Goal: Task Accomplishment & Management: Use online tool/utility

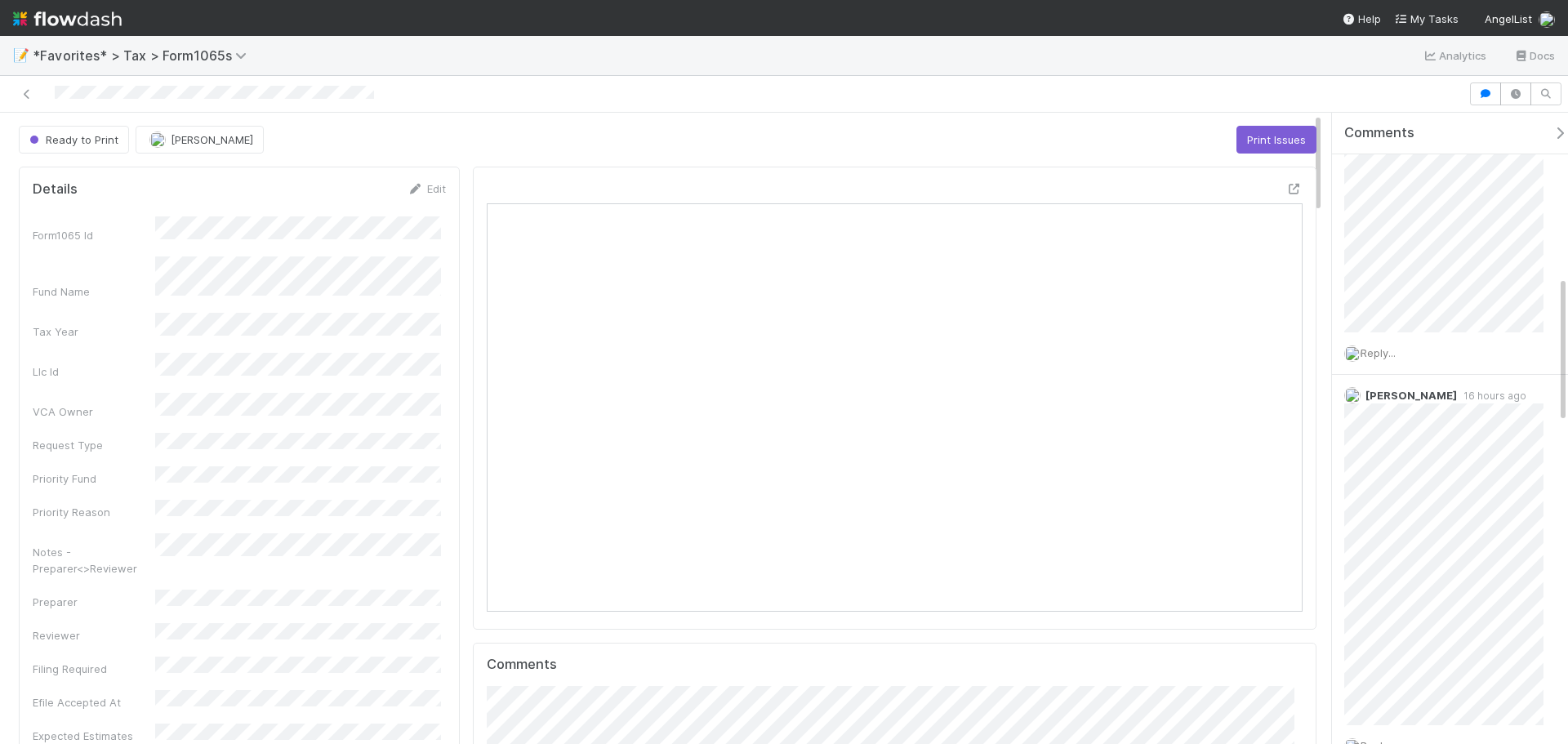
scroll to position [163, 0]
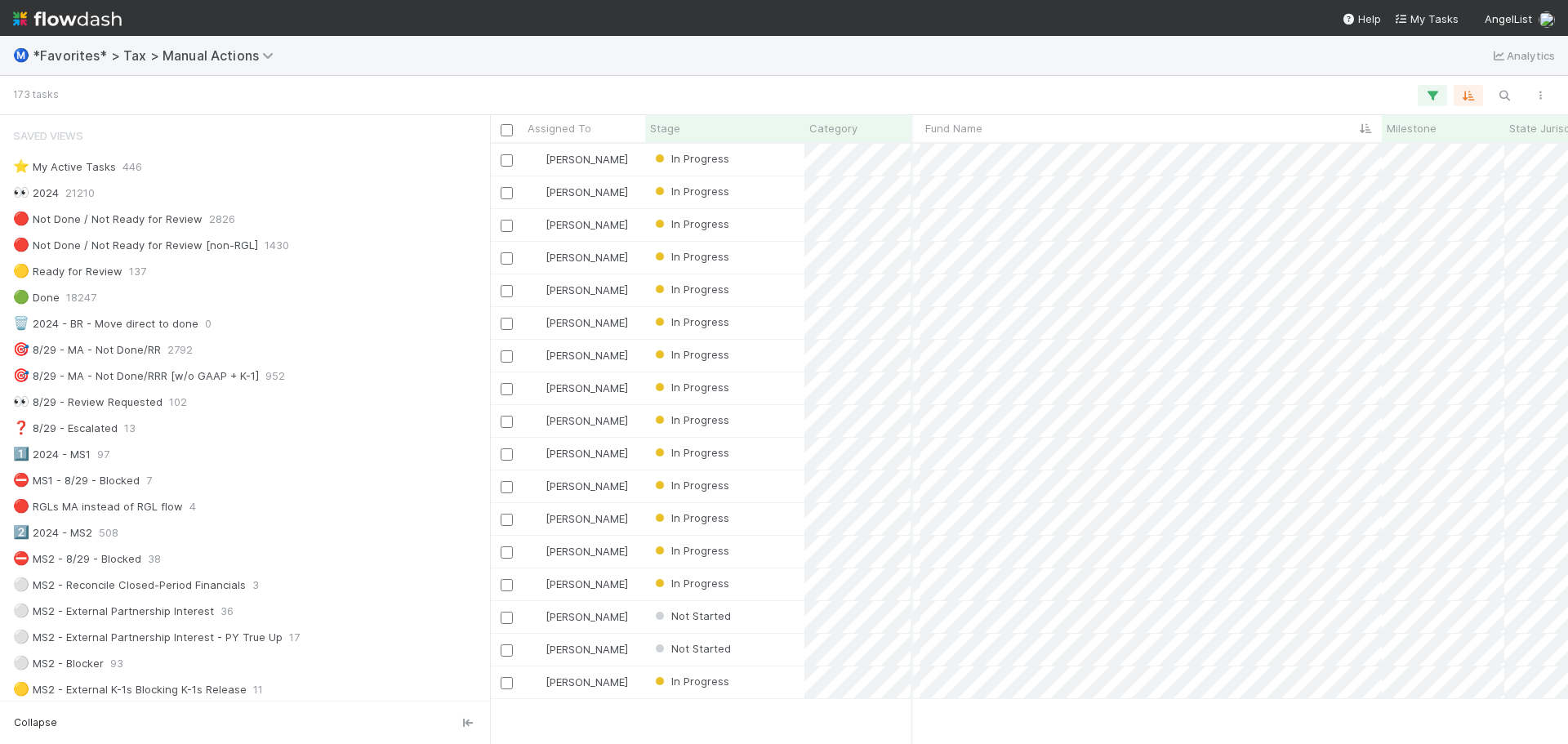
scroll to position [2533, 422]
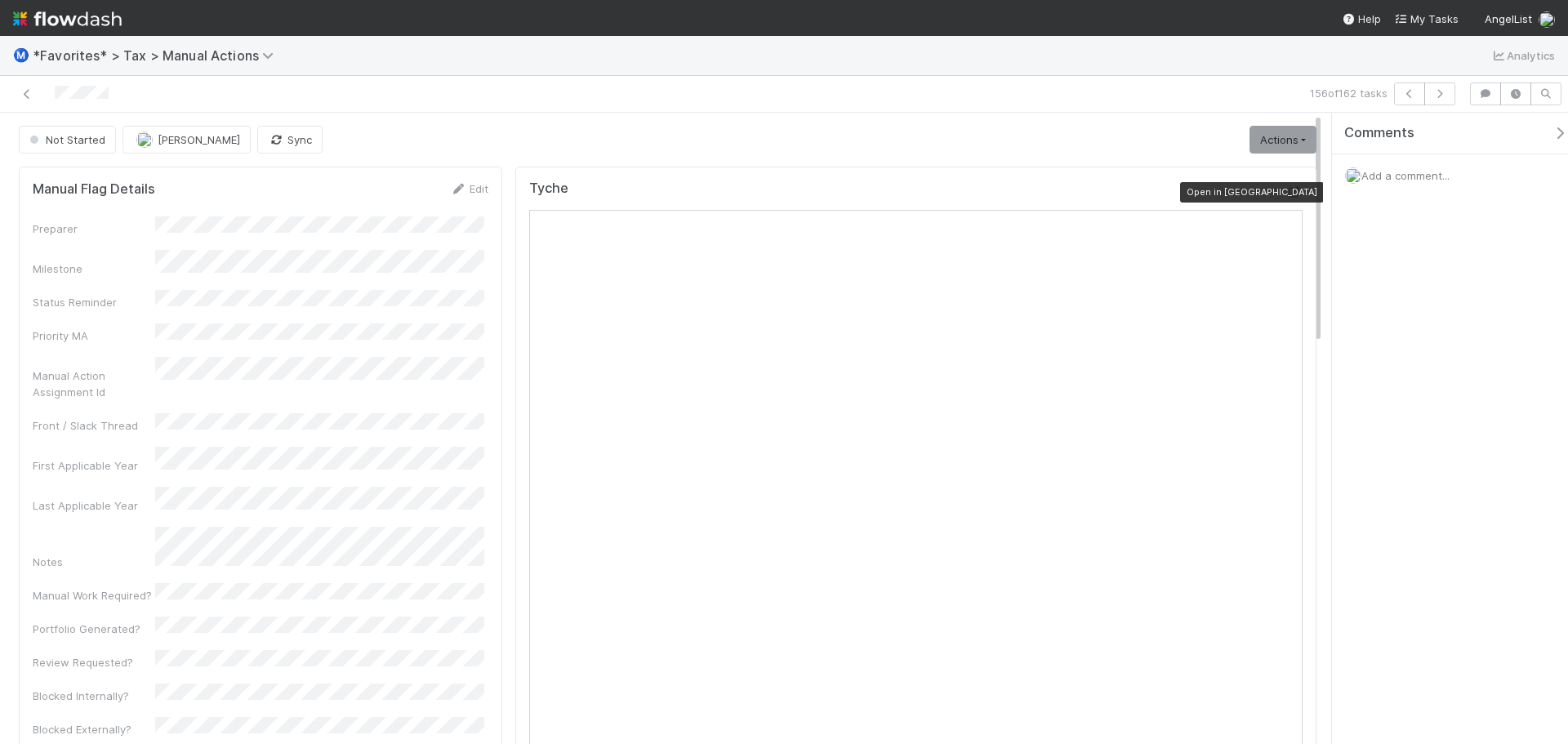
click at [1286, 194] on icon at bounding box center [1294, 193] width 16 height 10
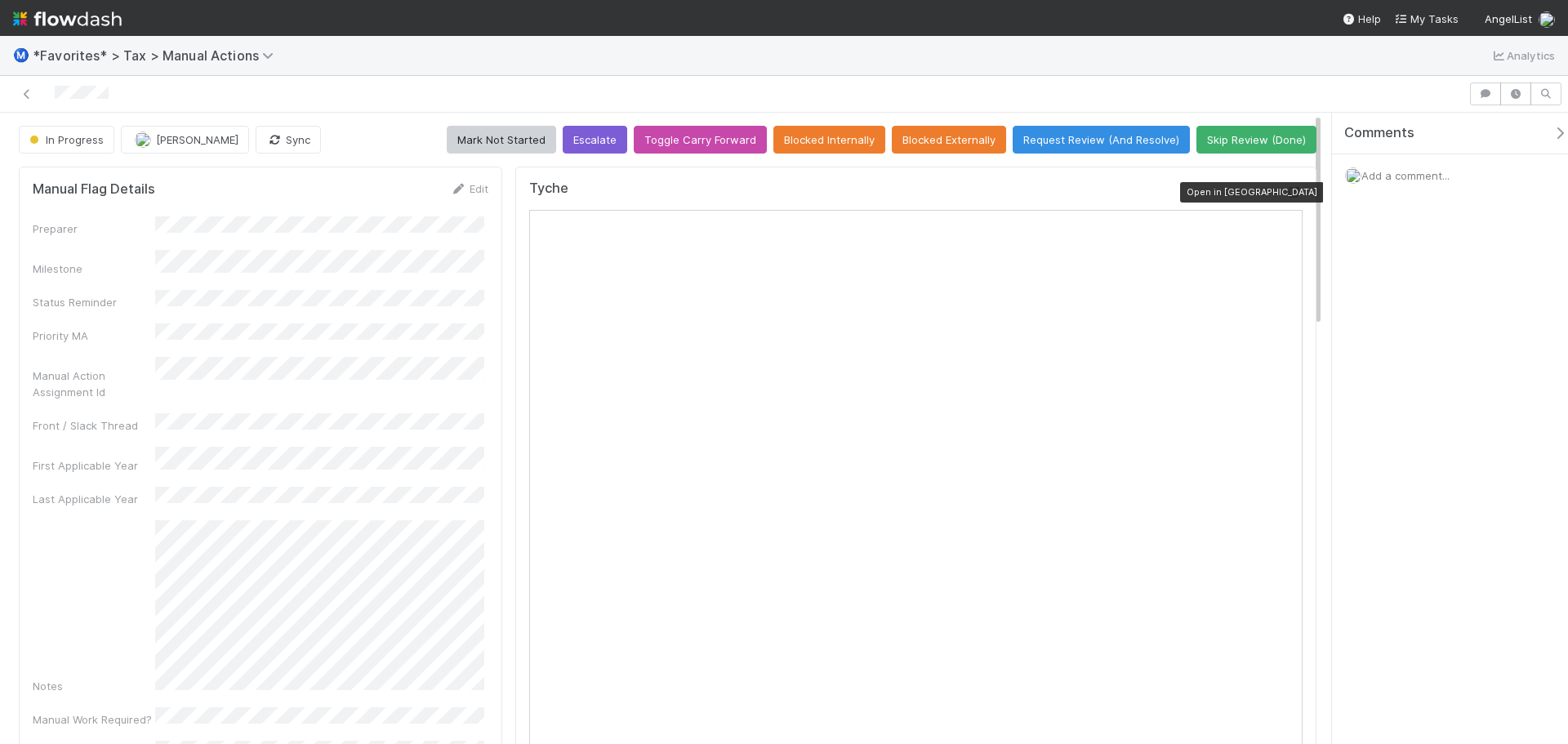
click at [1288, 192] on icon at bounding box center [1294, 193] width 16 height 10
click at [1286, 191] on icon at bounding box center [1294, 193] width 16 height 10
click at [1286, 189] on icon at bounding box center [1294, 193] width 16 height 10
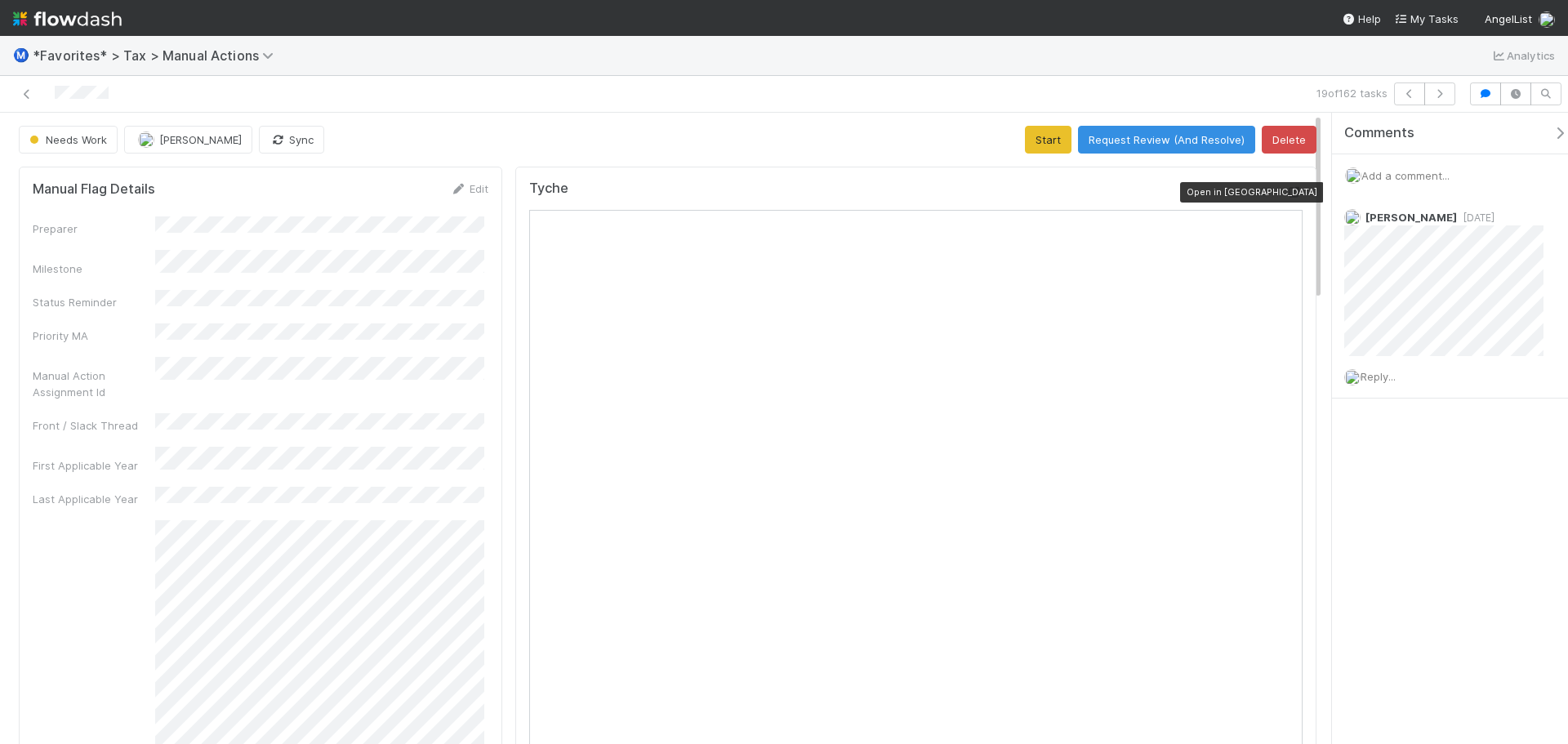
click at [1286, 199] on div at bounding box center [1294, 192] width 16 height 16
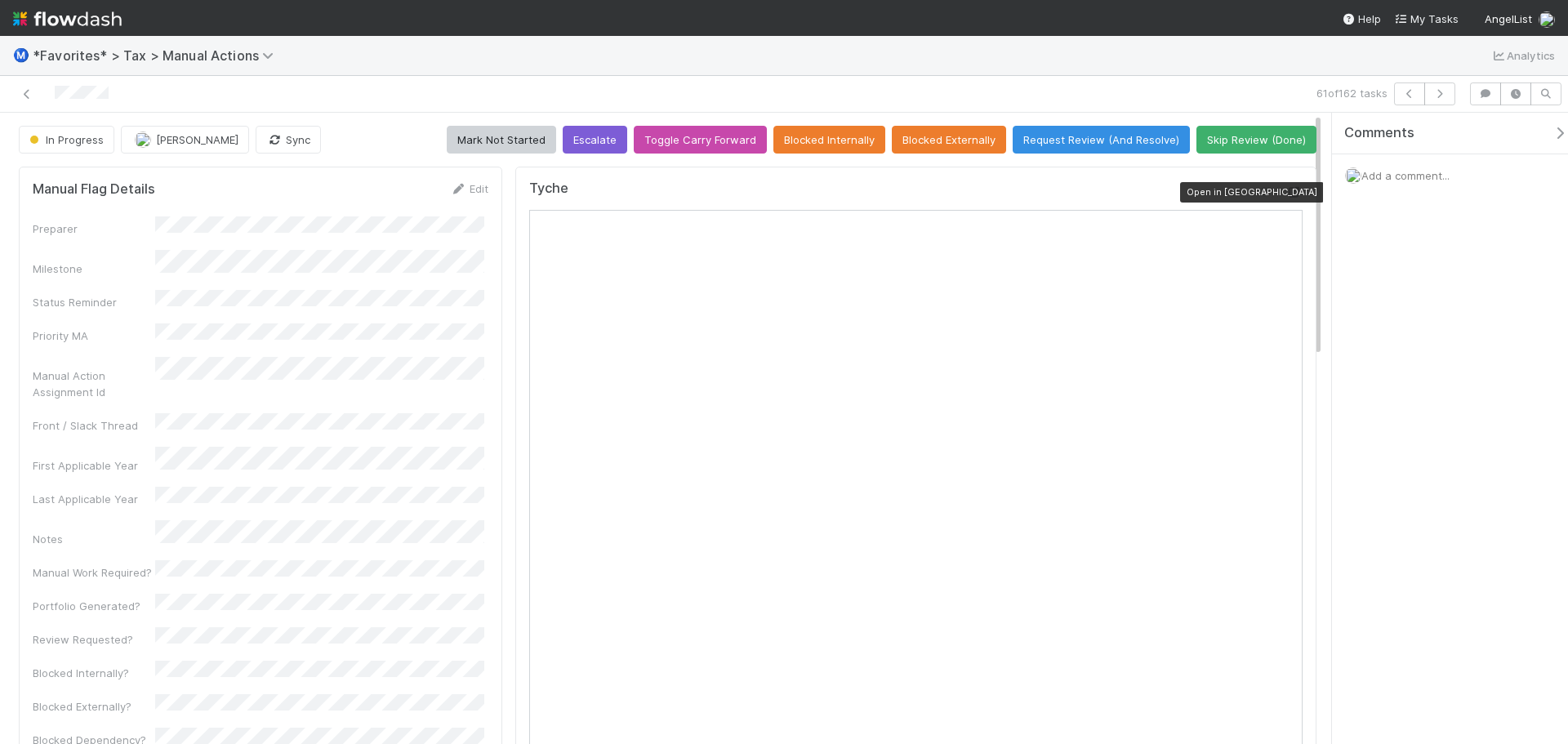
click at [1286, 195] on icon at bounding box center [1294, 193] width 16 height 10
click at [1289, 189] on icon at bounding box center [1294, 193] width 16 height 10
click at [1286, 188] on icon at bounding box center [1294, 193] width 16 height 10
